Goal: Find contact information: Find contact information

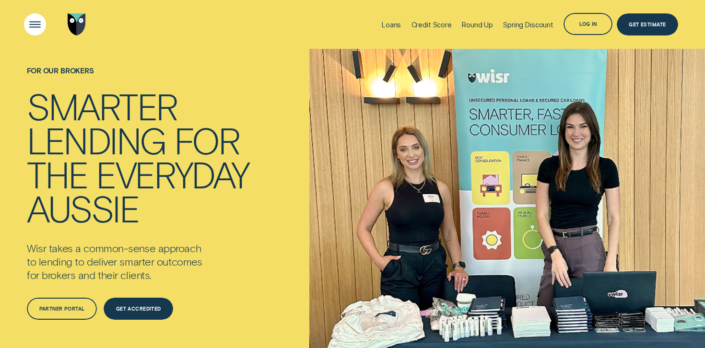
click at [33, 19] on div "Open Menu" at bounding box center [35, 24] width 31 height 31
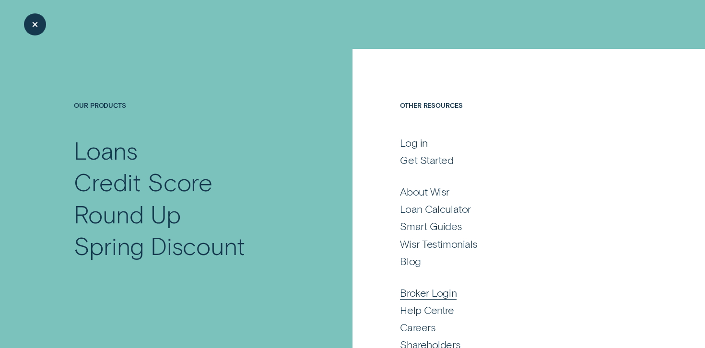
scroll to position [35, 0]
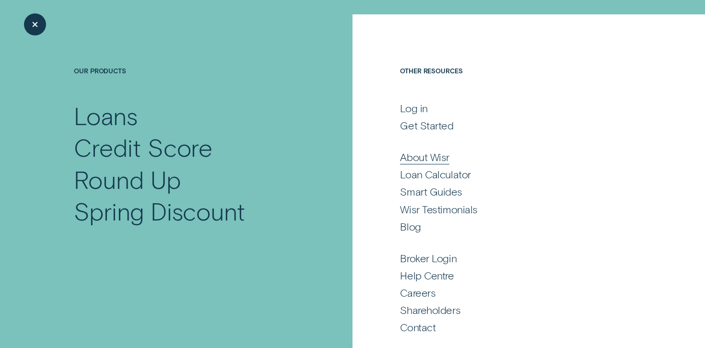
click at [445, 159] on div "About Wisr" at bounding box center [424, 157] width 49 height 13
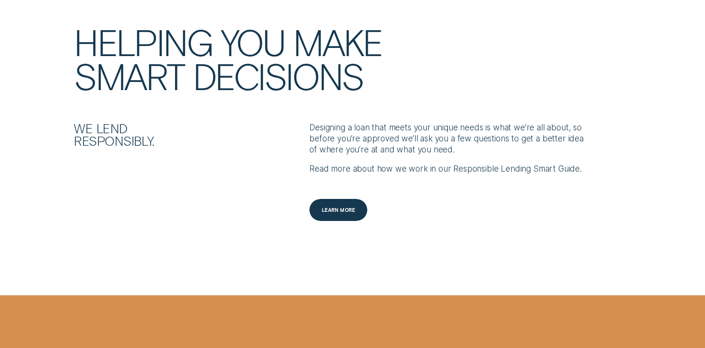
scroll to position [1018, 0]
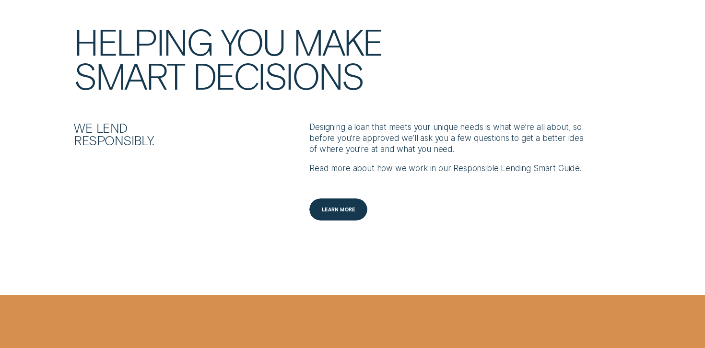
click at [379, 137] on p "Designing a loan that meets your unique needs is what we’re all about, so befor…" at bounding box center [446, 138] width 274 height 33
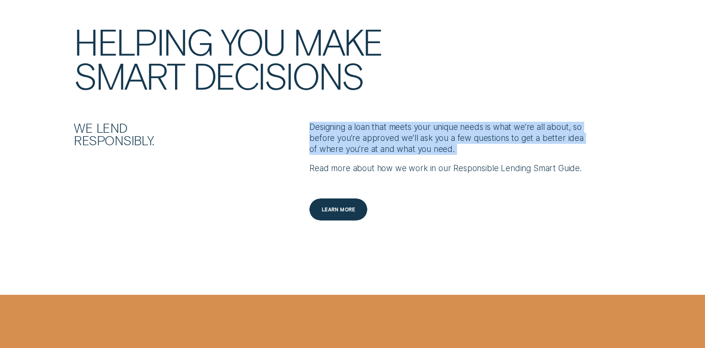
click at [379, 137] on p "Designing a loan that meets your unique needs is what we’re all about, so befor…" at bounding box center [446, 138] width 274 height 33
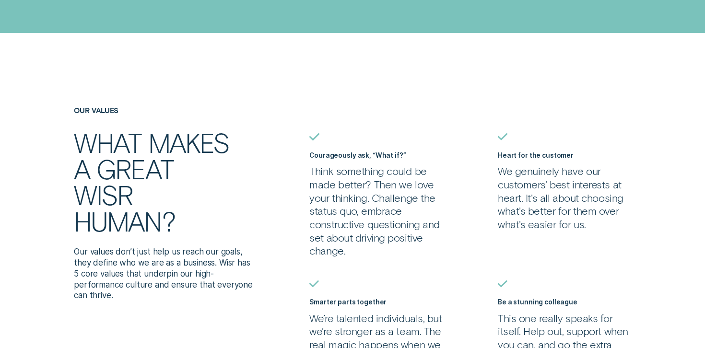
scroll to position [3214, 0]
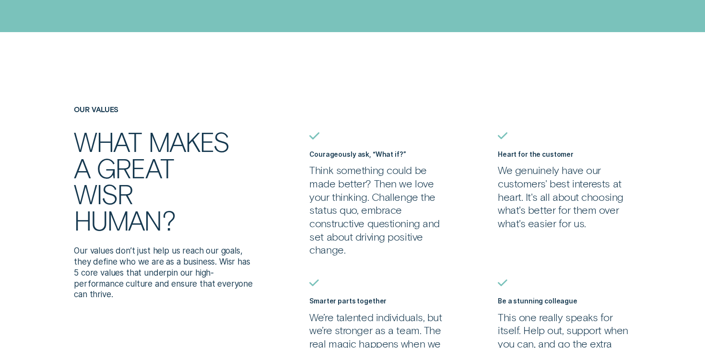
click at [333, 190] on p "Think something could be made better? Then we love your thinking. Challenge the…" at bounding box center [375, 210] width 133 height 93
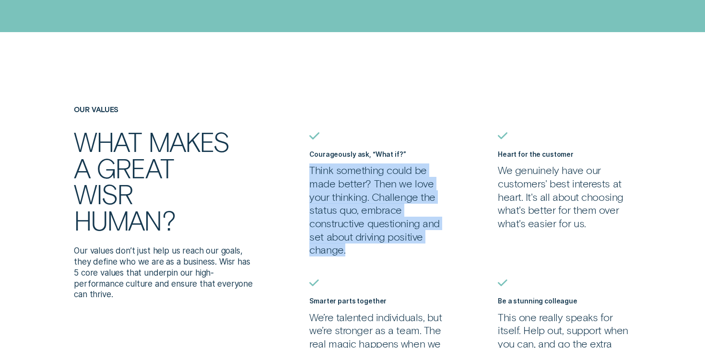
click at [333, 190] on p "Think something could be made better? Then we love your thinking. Challenge the…" at bounding box center [375, 210] width 133 height 93
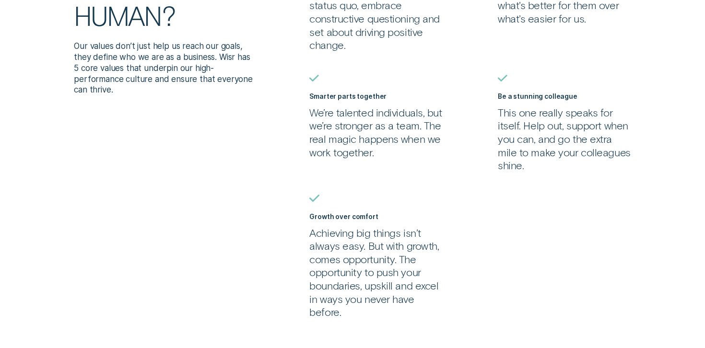
scroll to position [3418, 0]
drag, startPoint x: 303, startPoint y: 238, endPoint x: 314, endPoint y: 238, distance: 10.6
click at [306, 238] on div "Our values What makes a great Wisr human? Our values don’t just help us reach o…" at bounding box center [352, 111] width 659 height 418
click at [314, 238] on p "Achieving big things isn’t always easy. But with growth, comes opportunity. The…" at bounding box center [375, 273] width 133 height 93
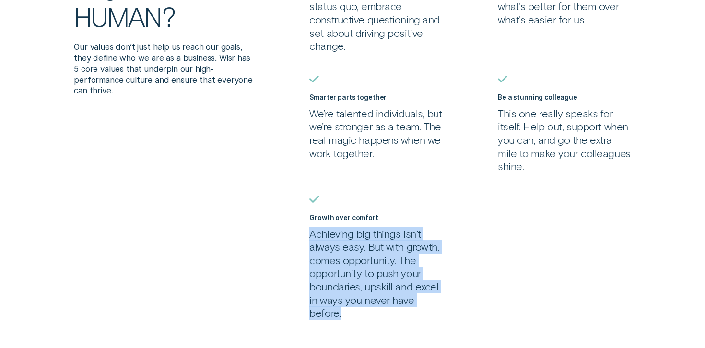
click at [314, 238] on p "Achieving big things isn’t always easy. But with growth, comes opportunity. The…" at bounding box center [375, 273] width 133 height 93
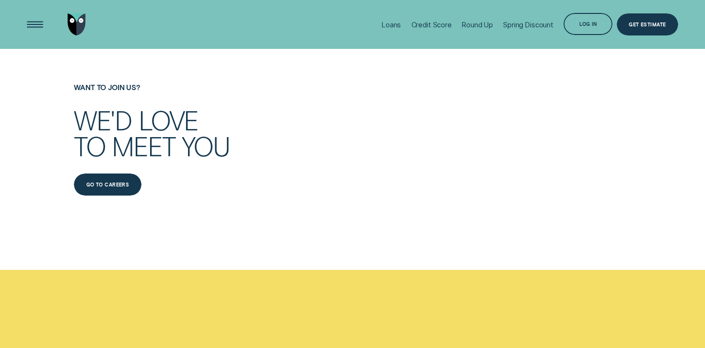
scroll to position [4163, 0]
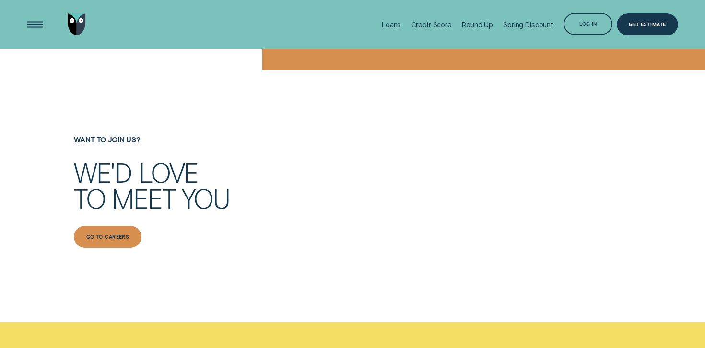
click at [103, 243] on div "Go to Careers" at bounding box center [107, 237] width 67 height 22
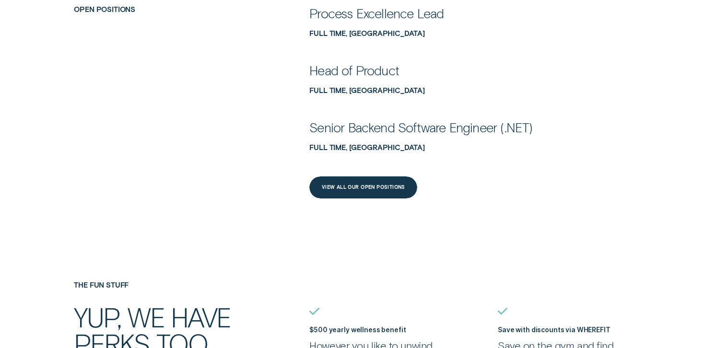
scroll to position [435, 0]
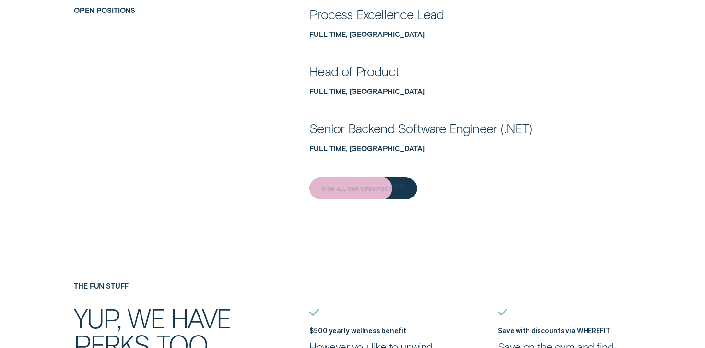
click at [344, 187] on div "View All Our Open Positions" at bounding box center [363, 189] width 83 height 4
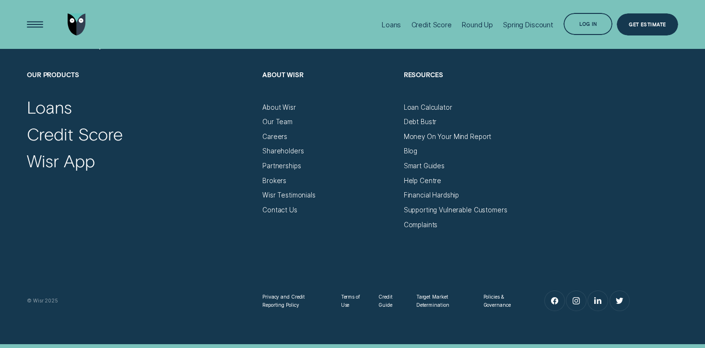
scroll to position [4534, 0]
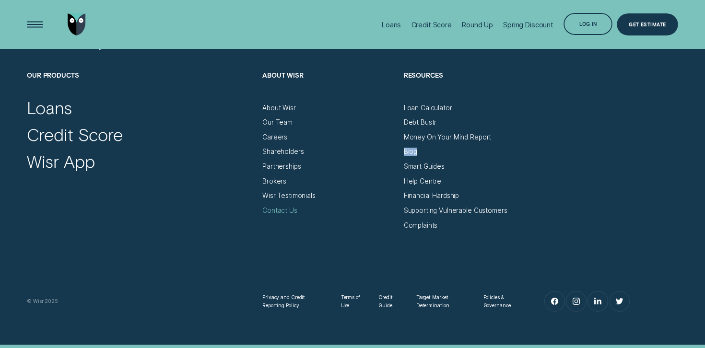
click at [289, 213] on div "Contact Us" at bounding box center [279, 211] width 35 height 8
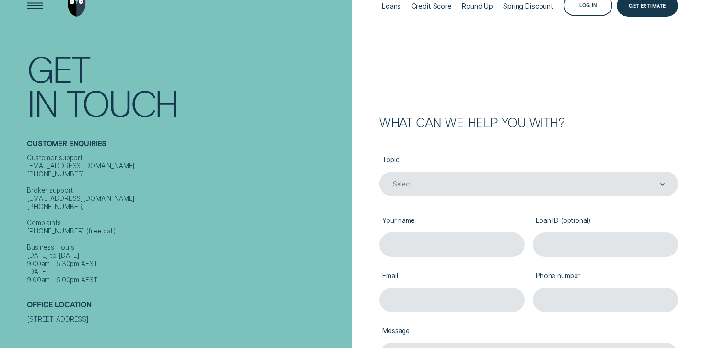
scroll to position [22, 0]
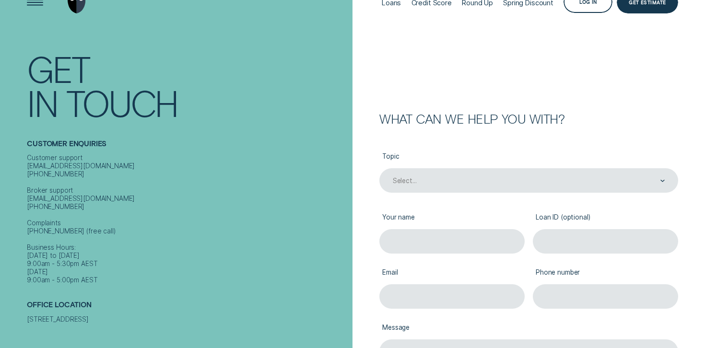
drag, startPoint x: 51, startPoint y: 314, endPoint x: 132, endPoint y: 314, distance: 81.1
click at [132, 316] on div "Level 9, 333 Kent Street Sydney NSW 2000" at bounding box center [187, 320] width 321 height 8
copy div "333 Kent Street"
